Goal: Information Seeking & Learning: Learn about a topic

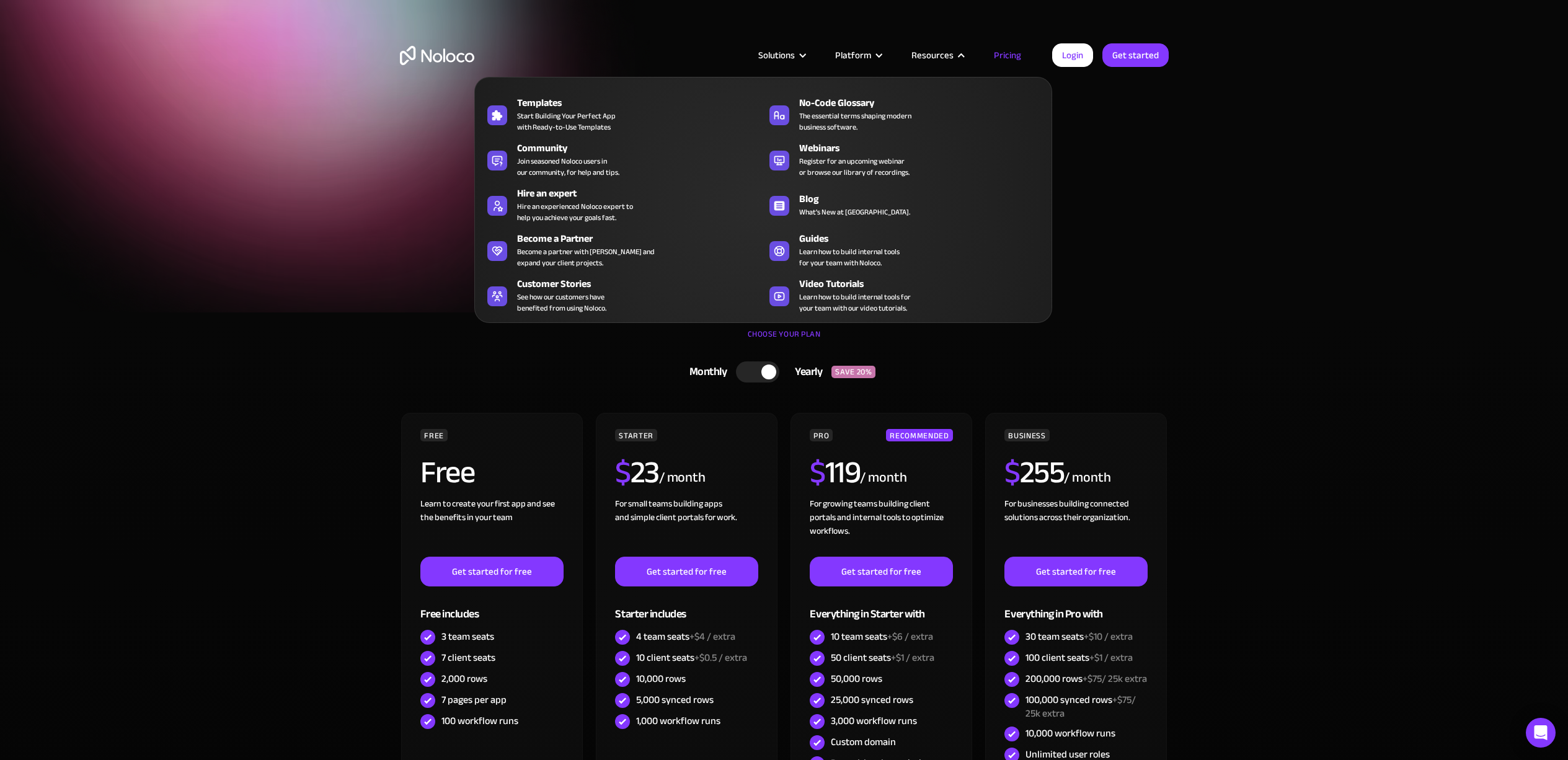
click at [1005, 52] on link "Pricing" at bounding box center [1007, 55] width 58 height 16
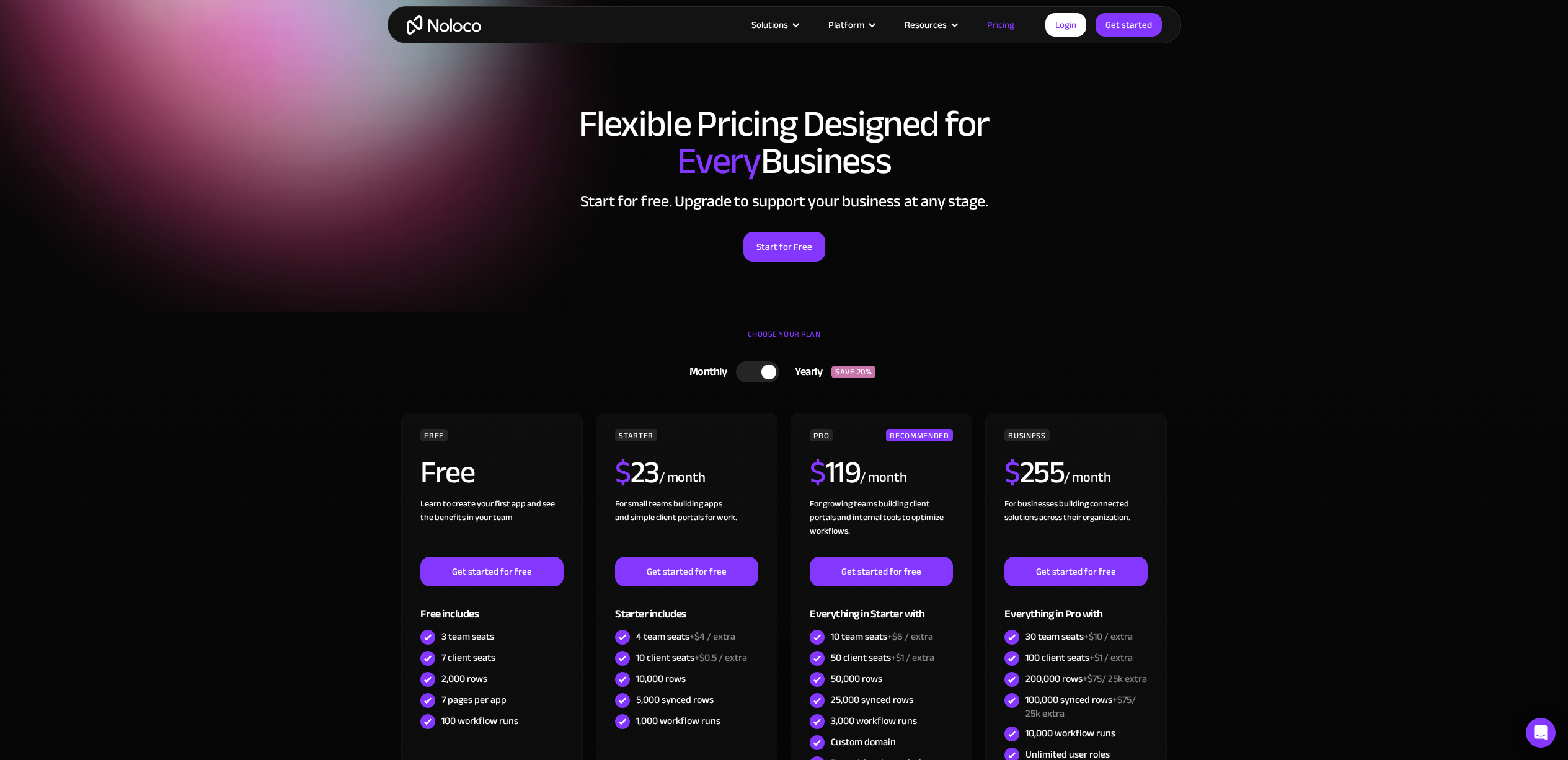
scroll to position [12, 0]
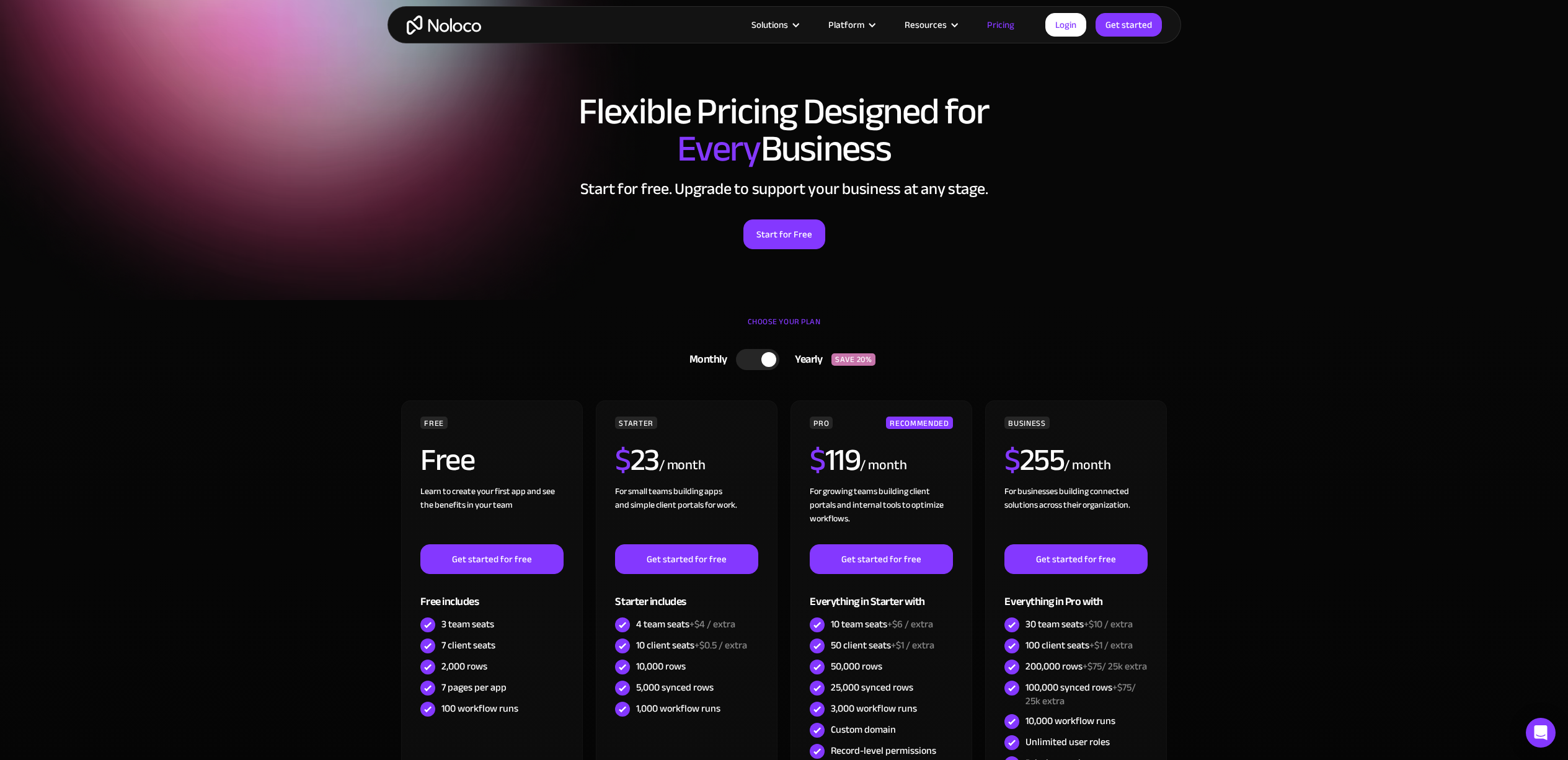
click at [761, 362] on div at bounding box center [758, 359] width 44 height 21
click at [761, 362] on div at bounding box center [762, 359] width 44 height 21
click at [761, 362] on div at bounding box center [758, 359] width 44 height 21
click at [758, 354] on div at bounding box center [762, 359] width 44 height 21
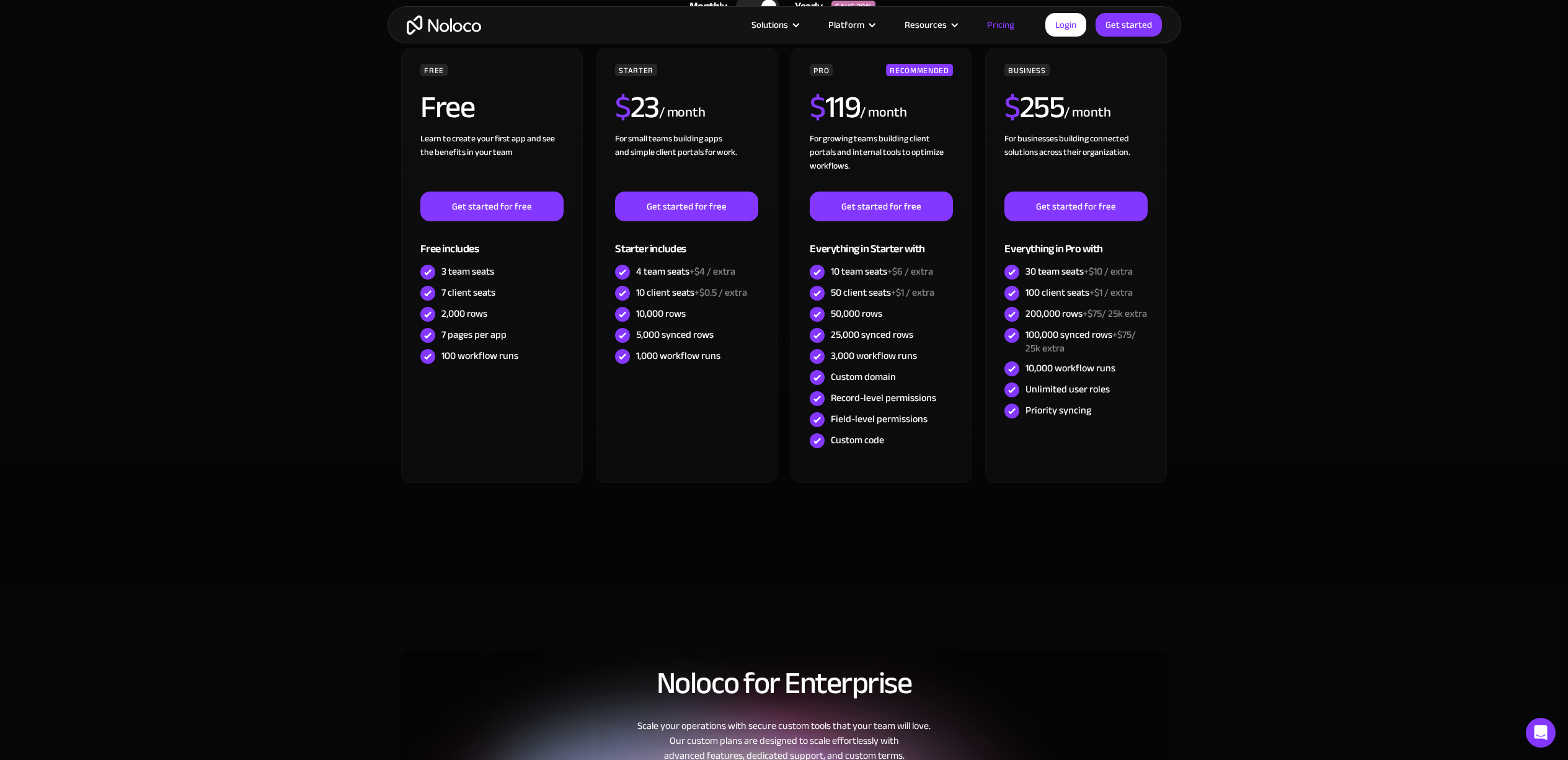
scroll to position [0, 0]
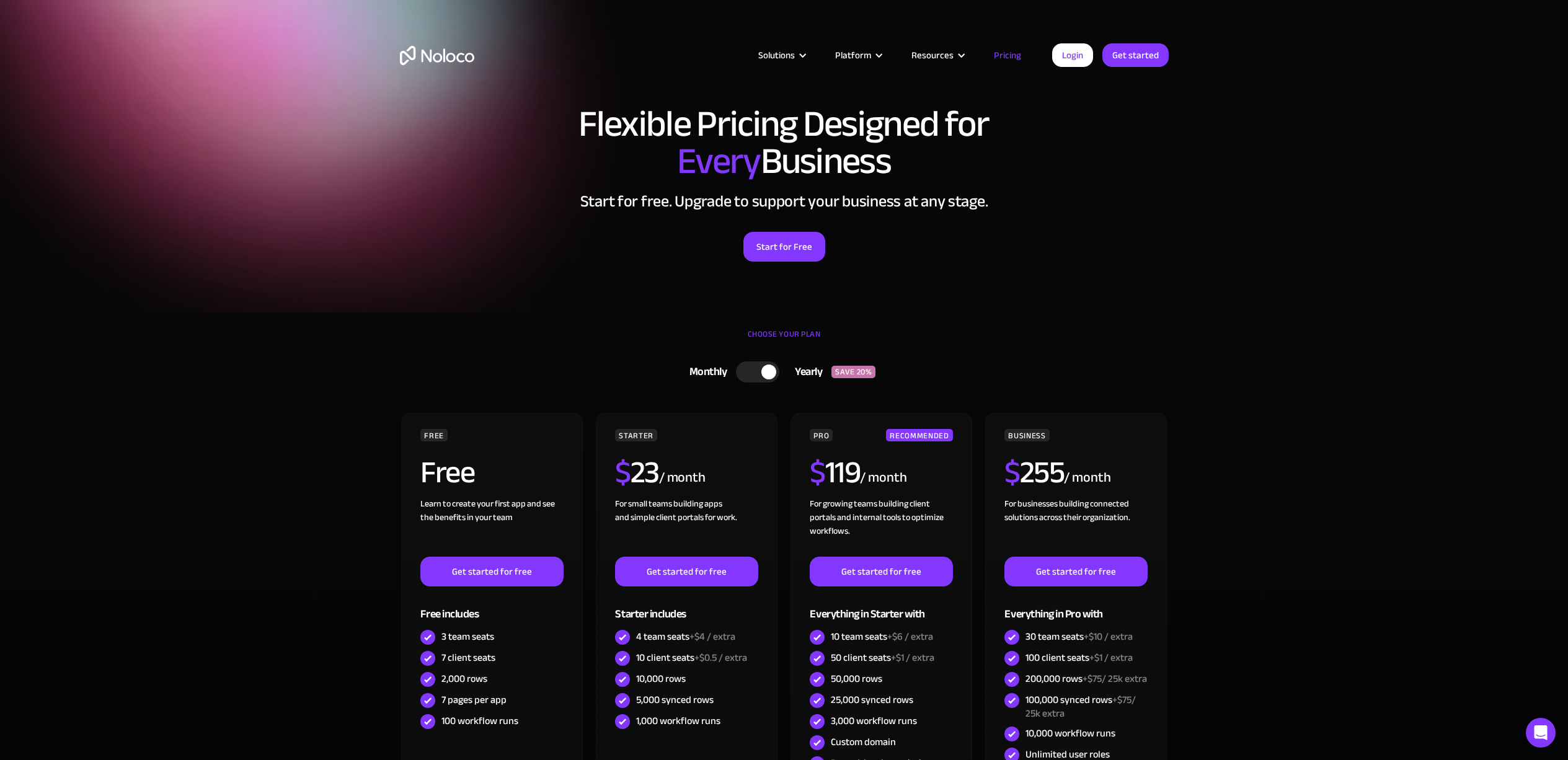
click at [673, 351] on div "CHOOSE YOUR PLAN" at bounding box center [784, 340] width 769 height 31
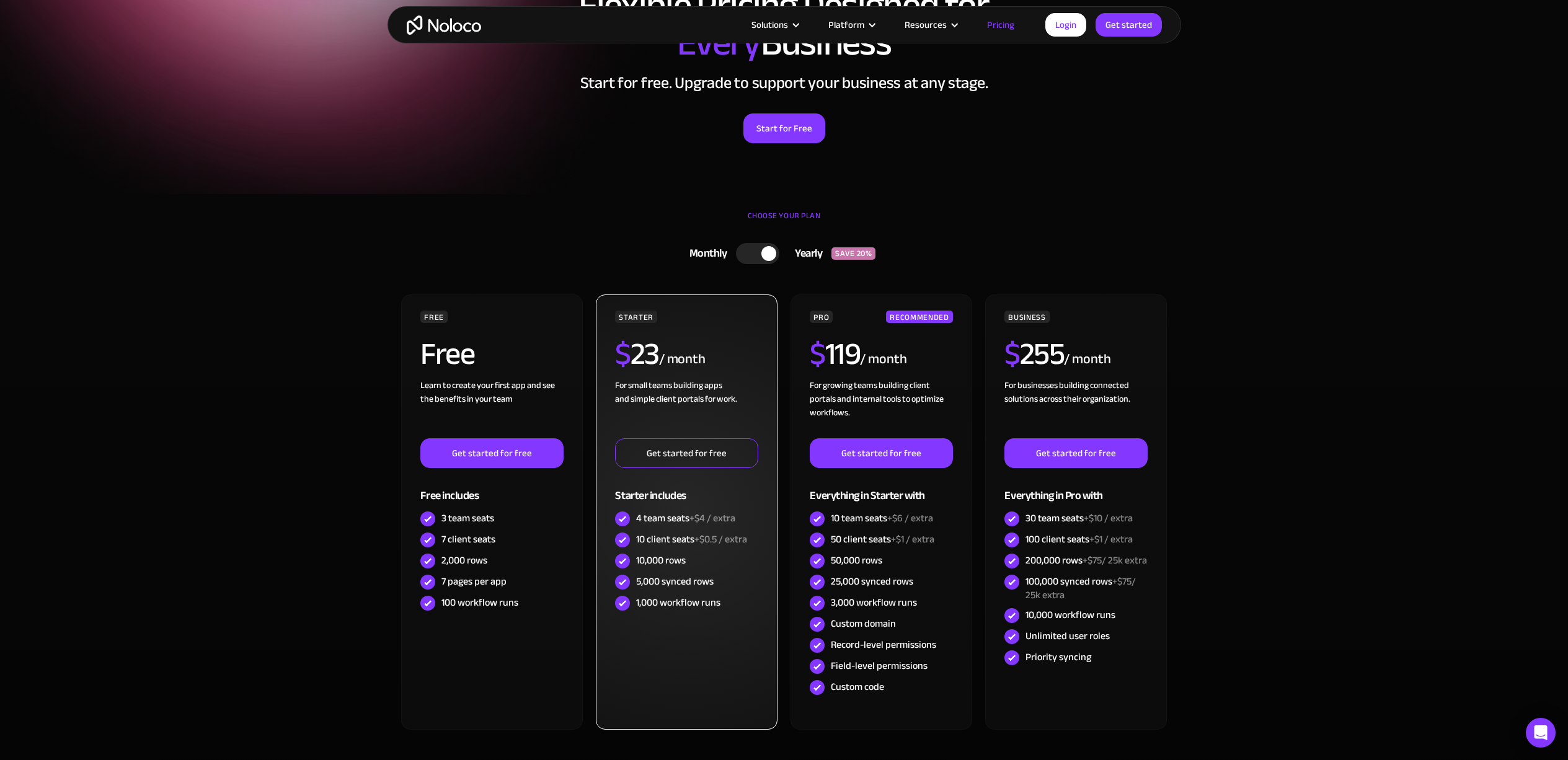
scroll to position [182, 0]
